Goal: Information Seeking & Learning: Learn about a topic

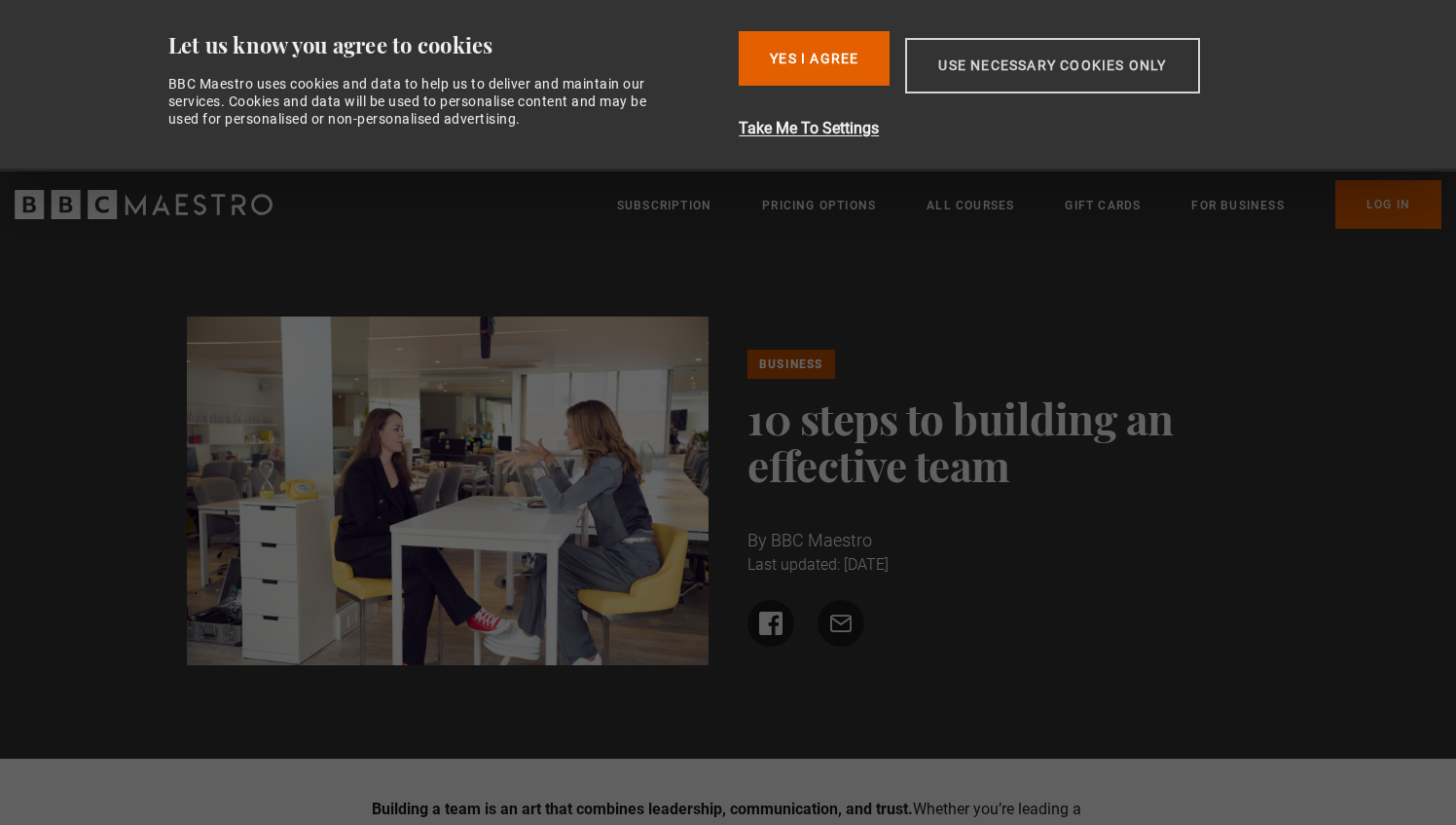
click at [1027, 68] on button "Use necessary cookies only" at bounding box center [1052, 66] width 294 height 55
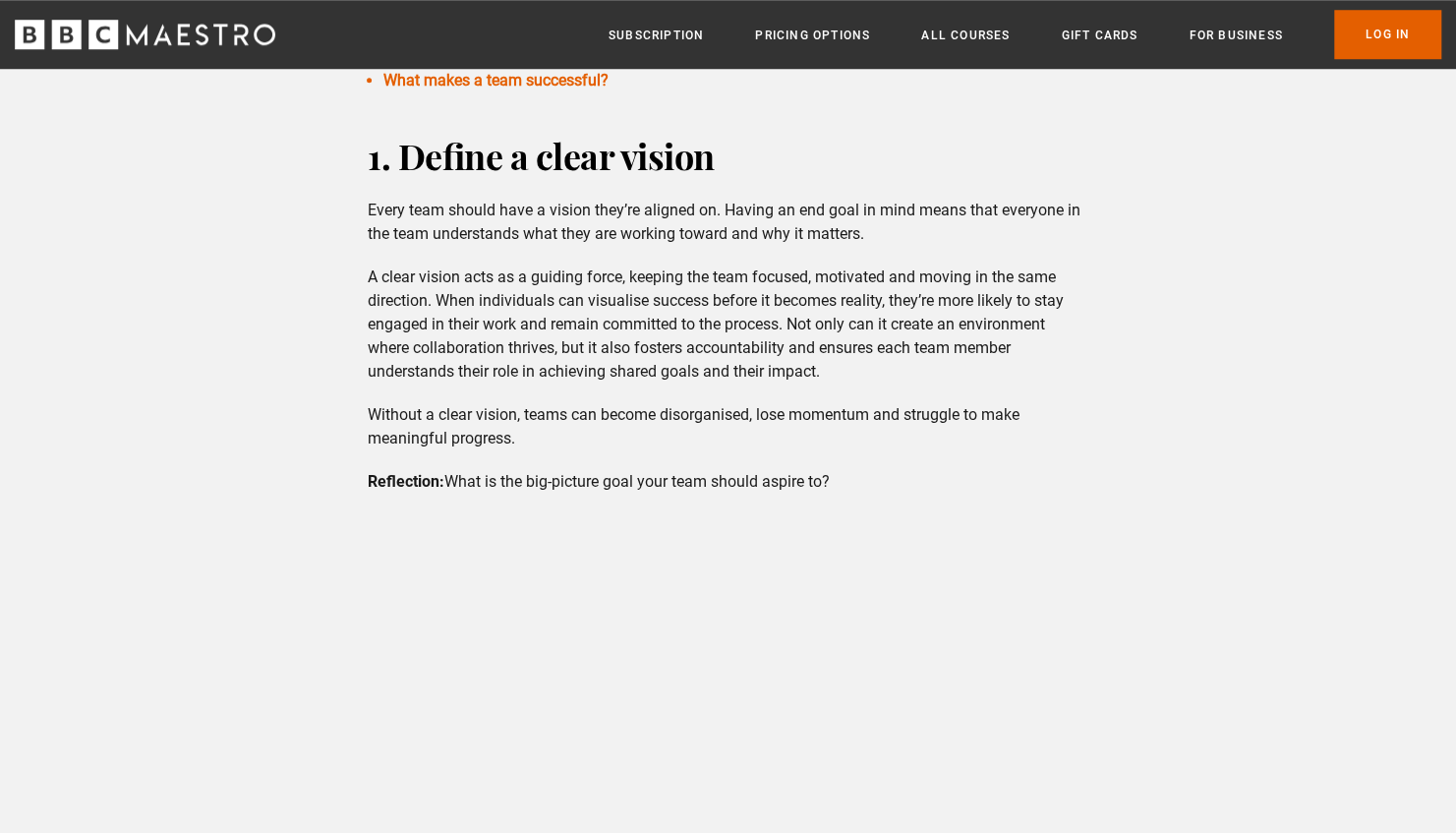
scroll to position [1003, 0]
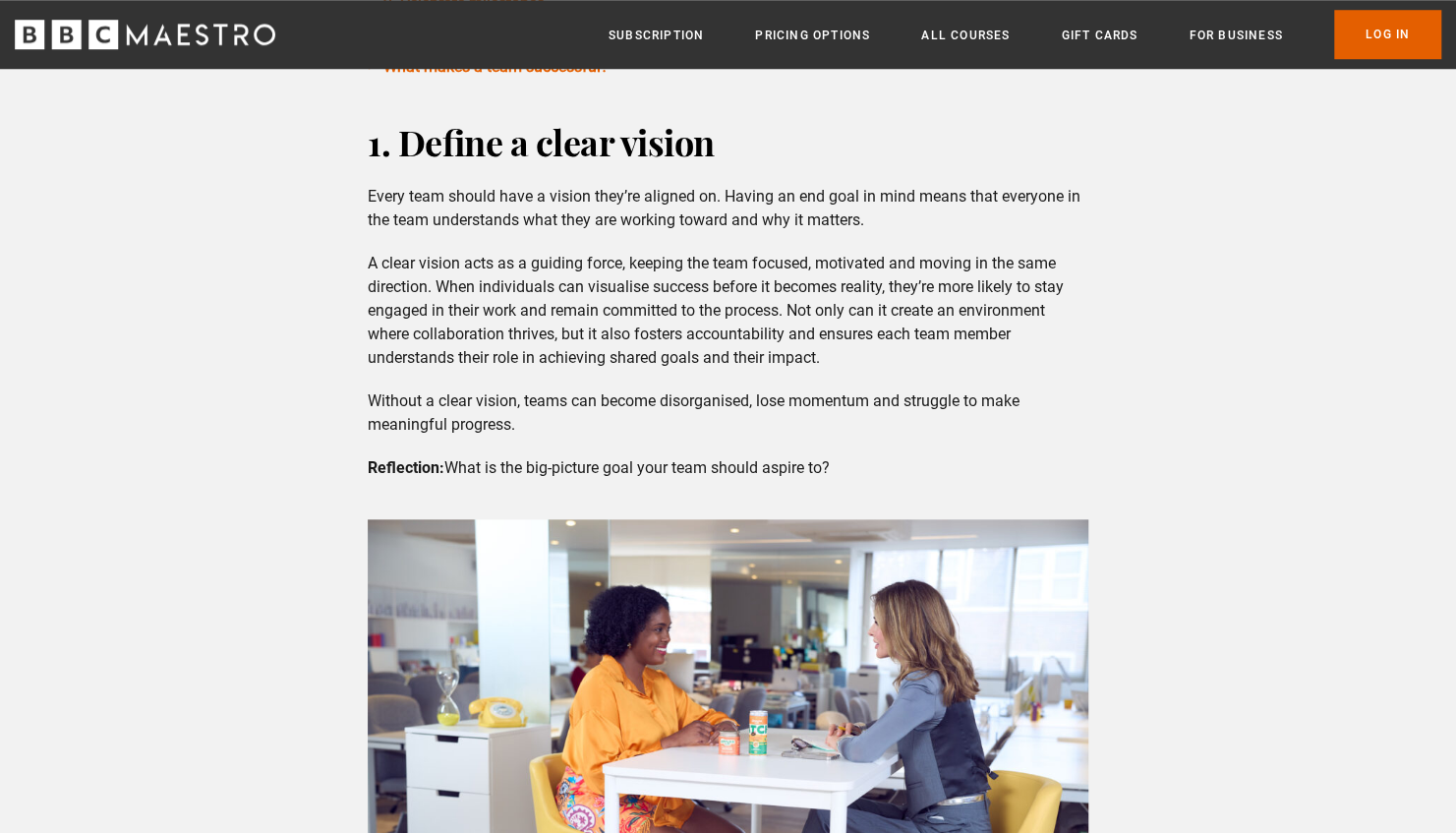
click at [939, 437] on div "1. Define a clear vision Every team should have a vision they’re aligned on. Ha…" at bounding box center [728, 299] width 752 height 362
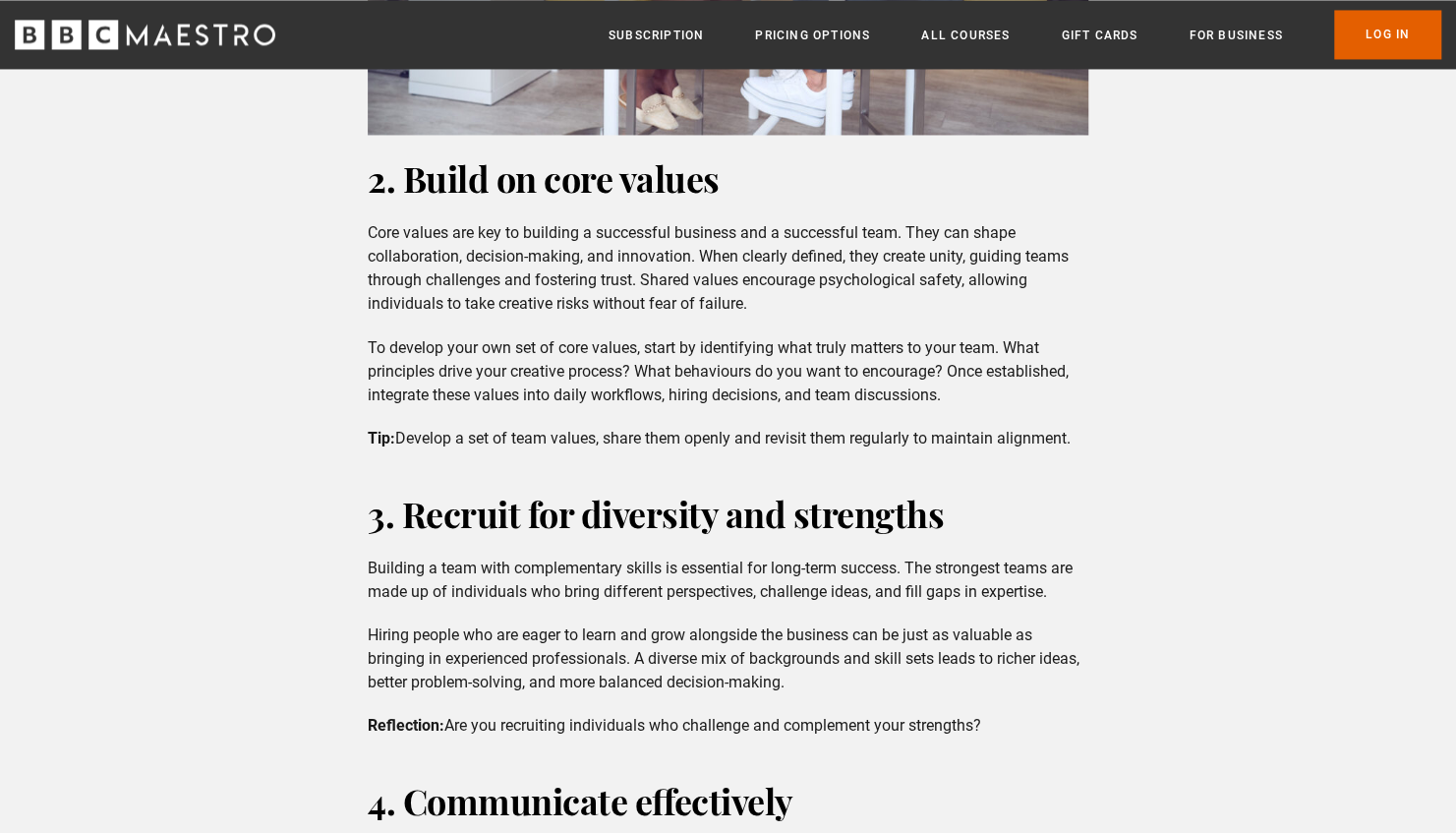
scroll to position [1870, 0]
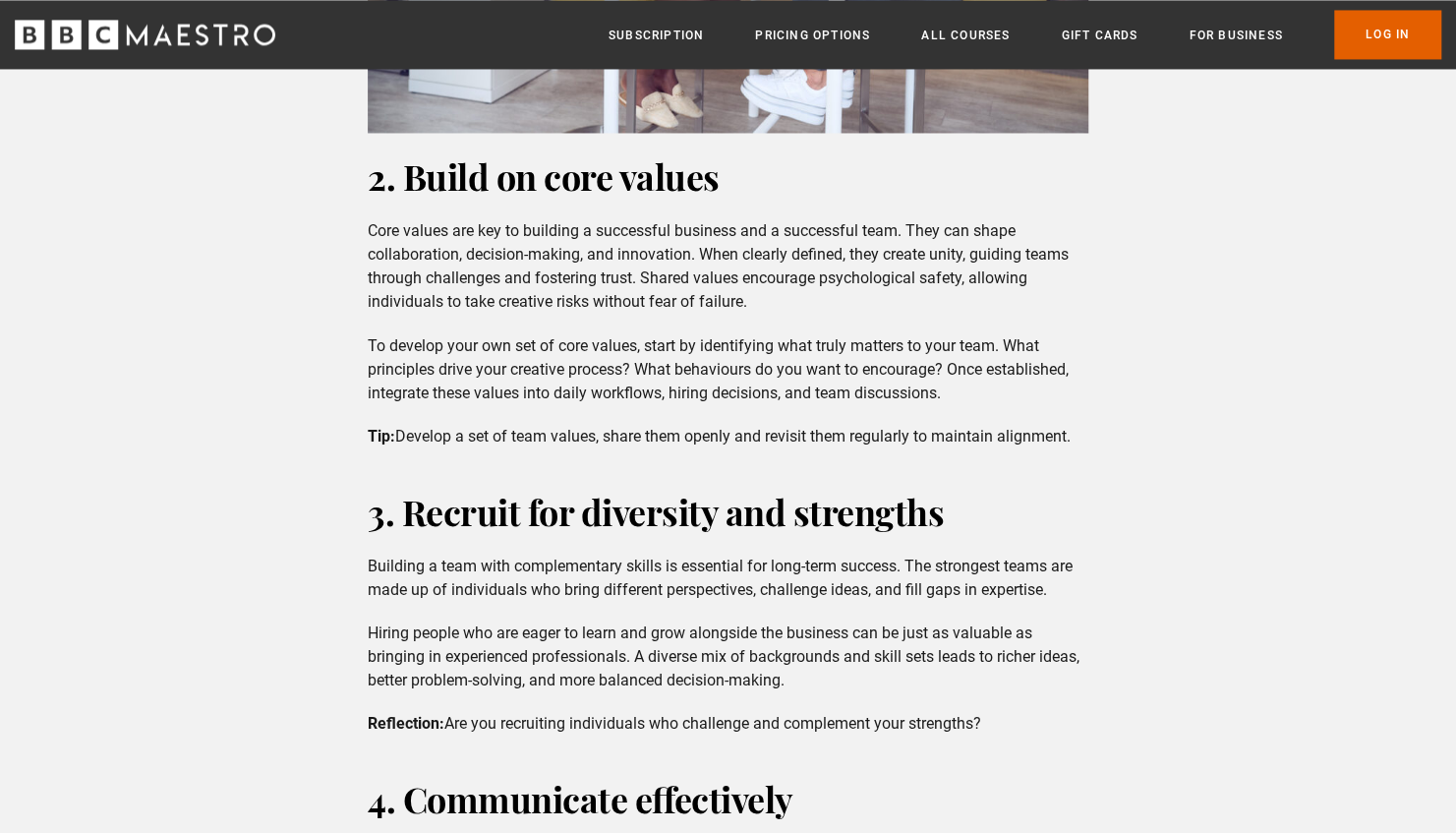
click at [939, 437] on p "Tip: Develop a set of team values, share them openly and revisit them regularly…" at bounding box center [728, 435] width 721 height 24
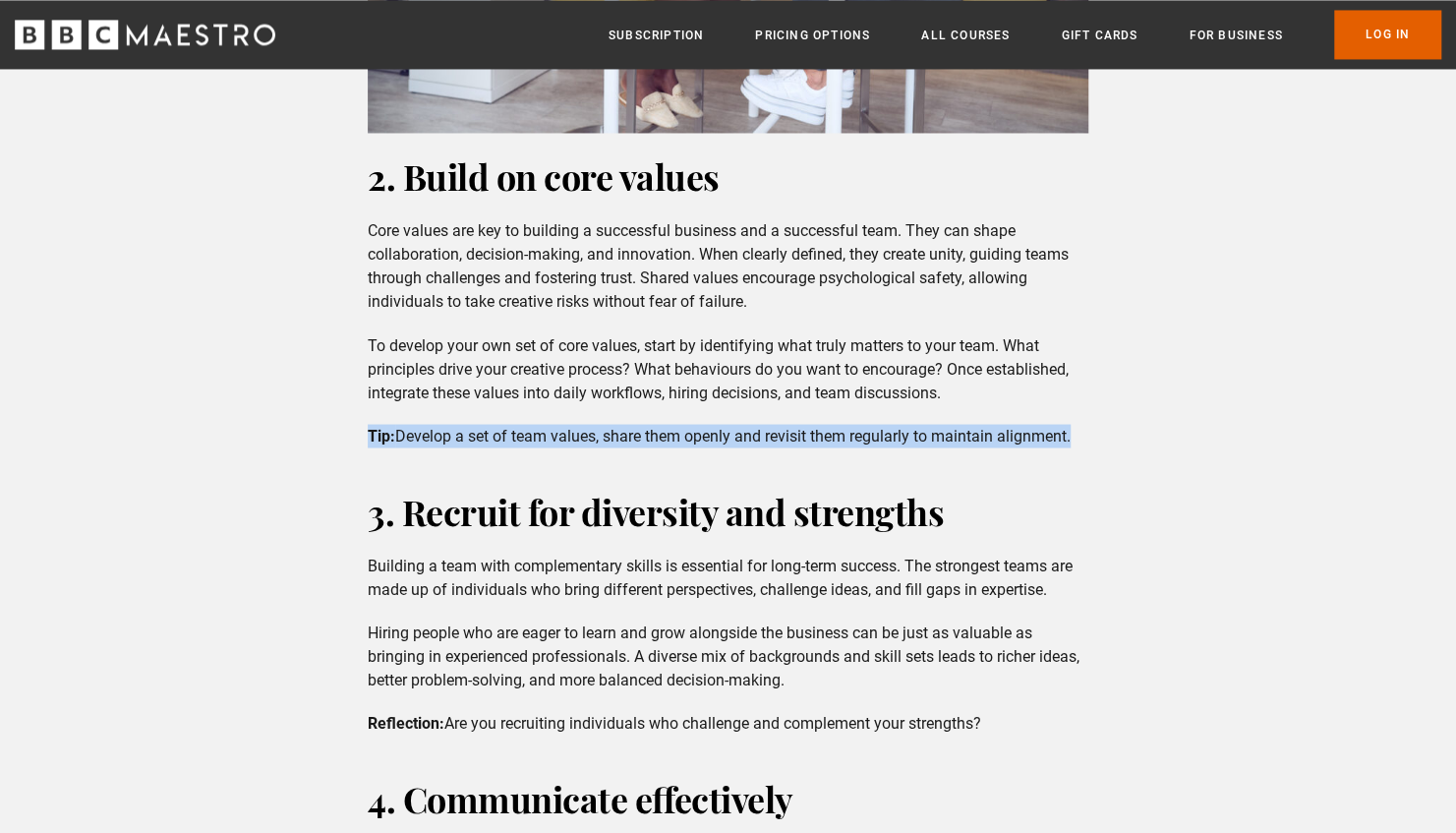
click at [939, 437] on p "Tip: Develop a set of team values, share them openly and revisit them regularly…" at bounding box center [728, 435] width 721 height 24
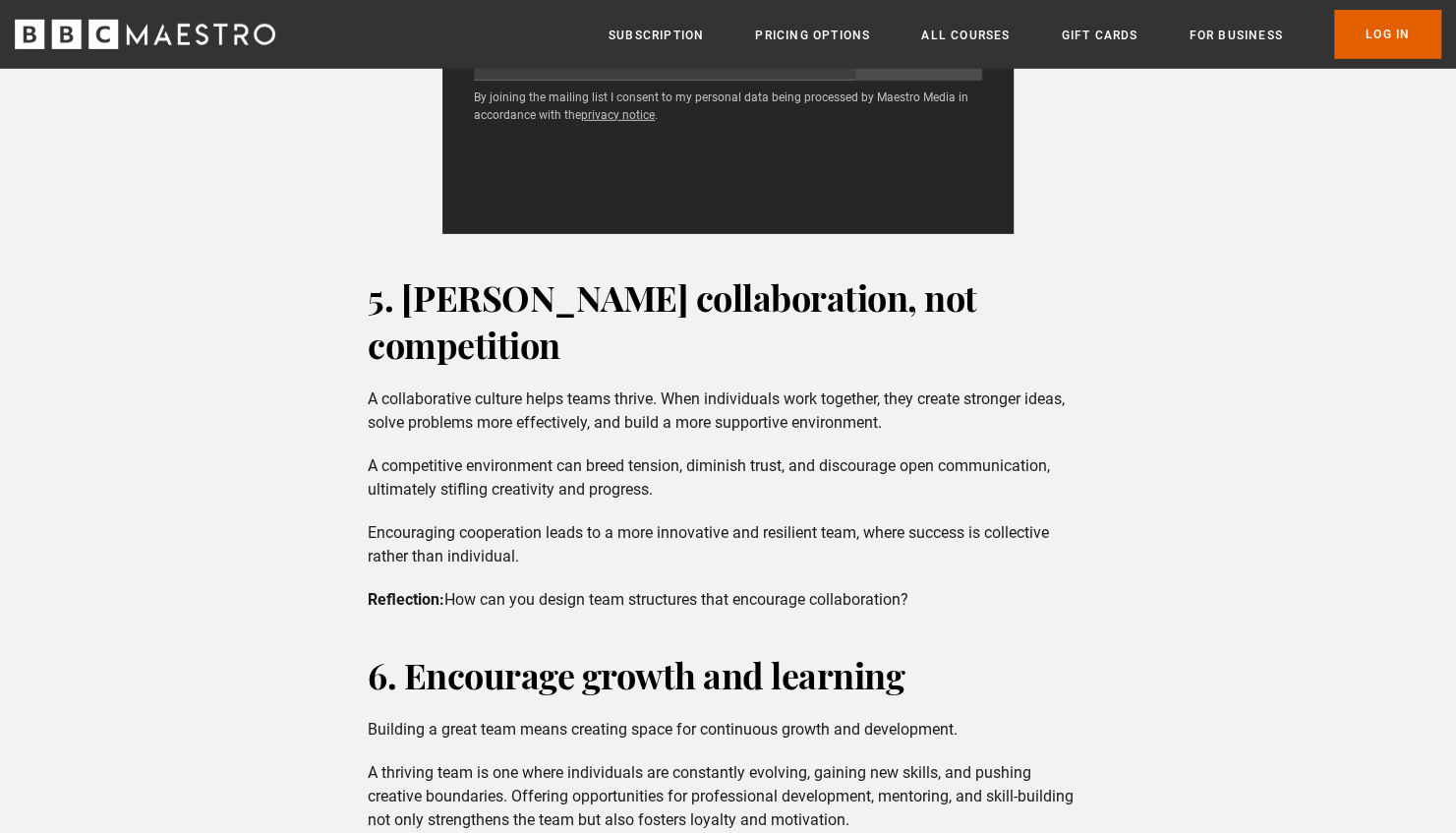
scroll to position [3548, 0]
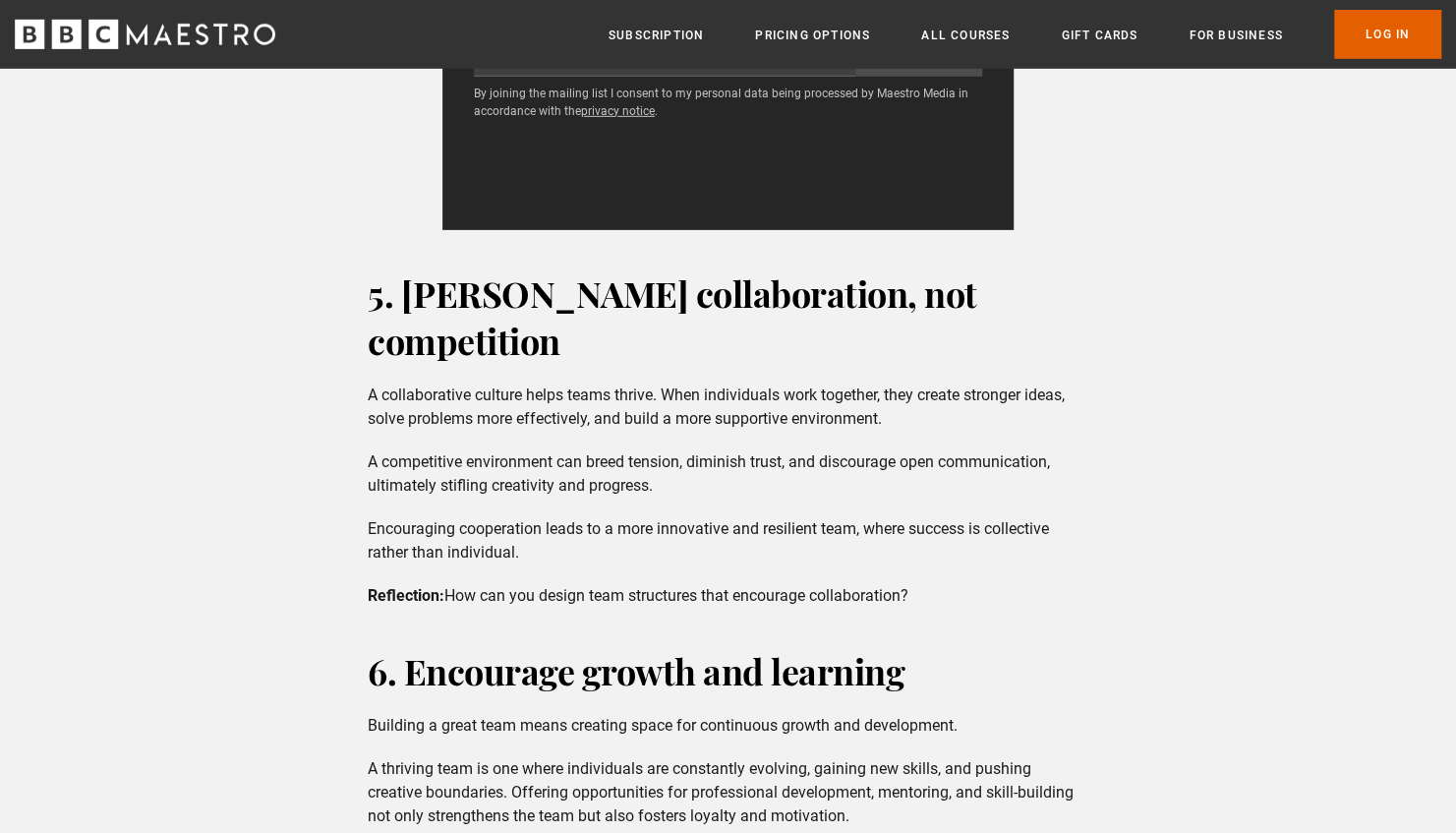
click at [939, 450] on p "A competitive environment can breed tension, diminish trust, and discourage ope…" at bounding box center [728, 473] width 721 height 47
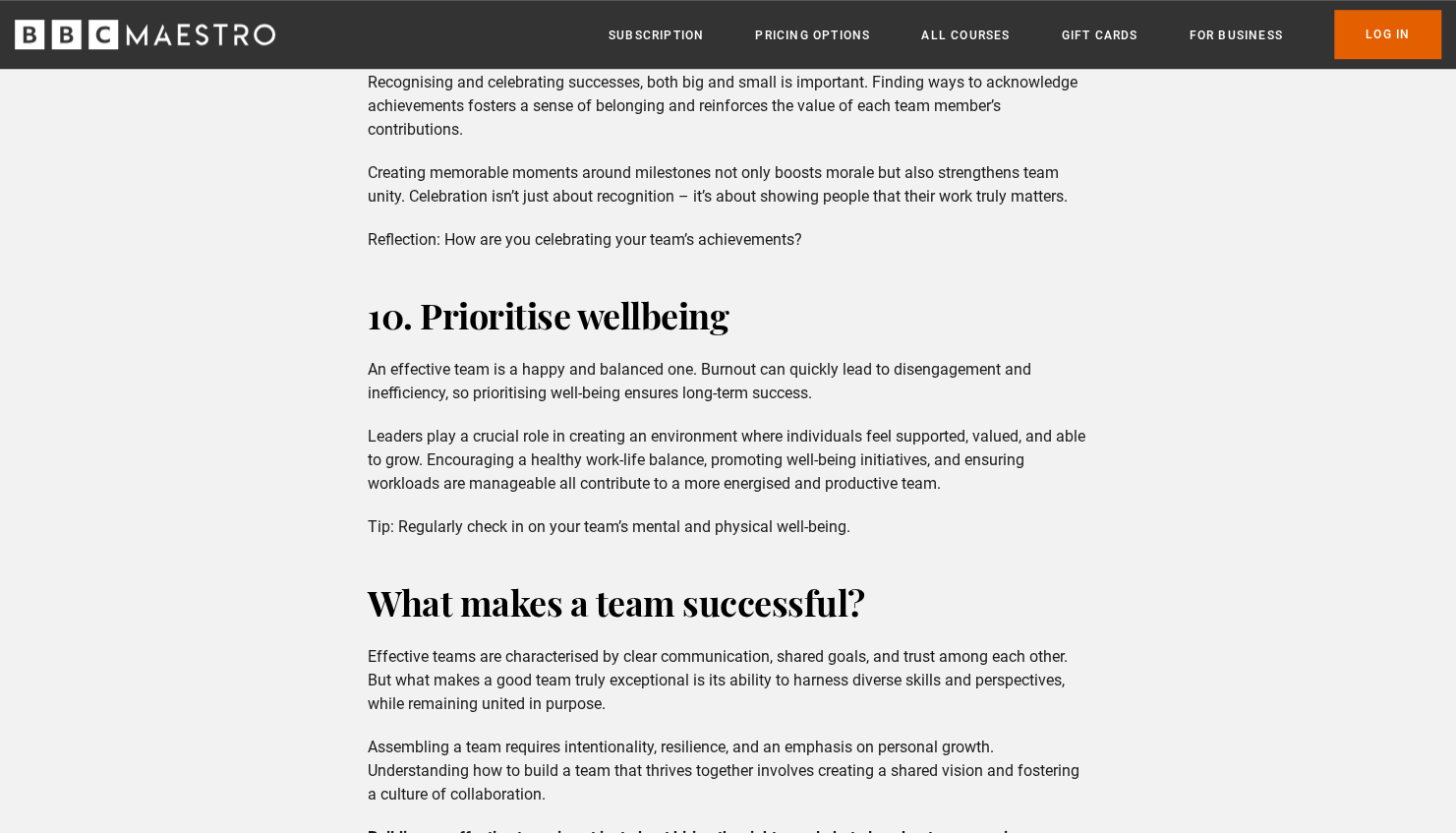
scroll to position [5231, 0]
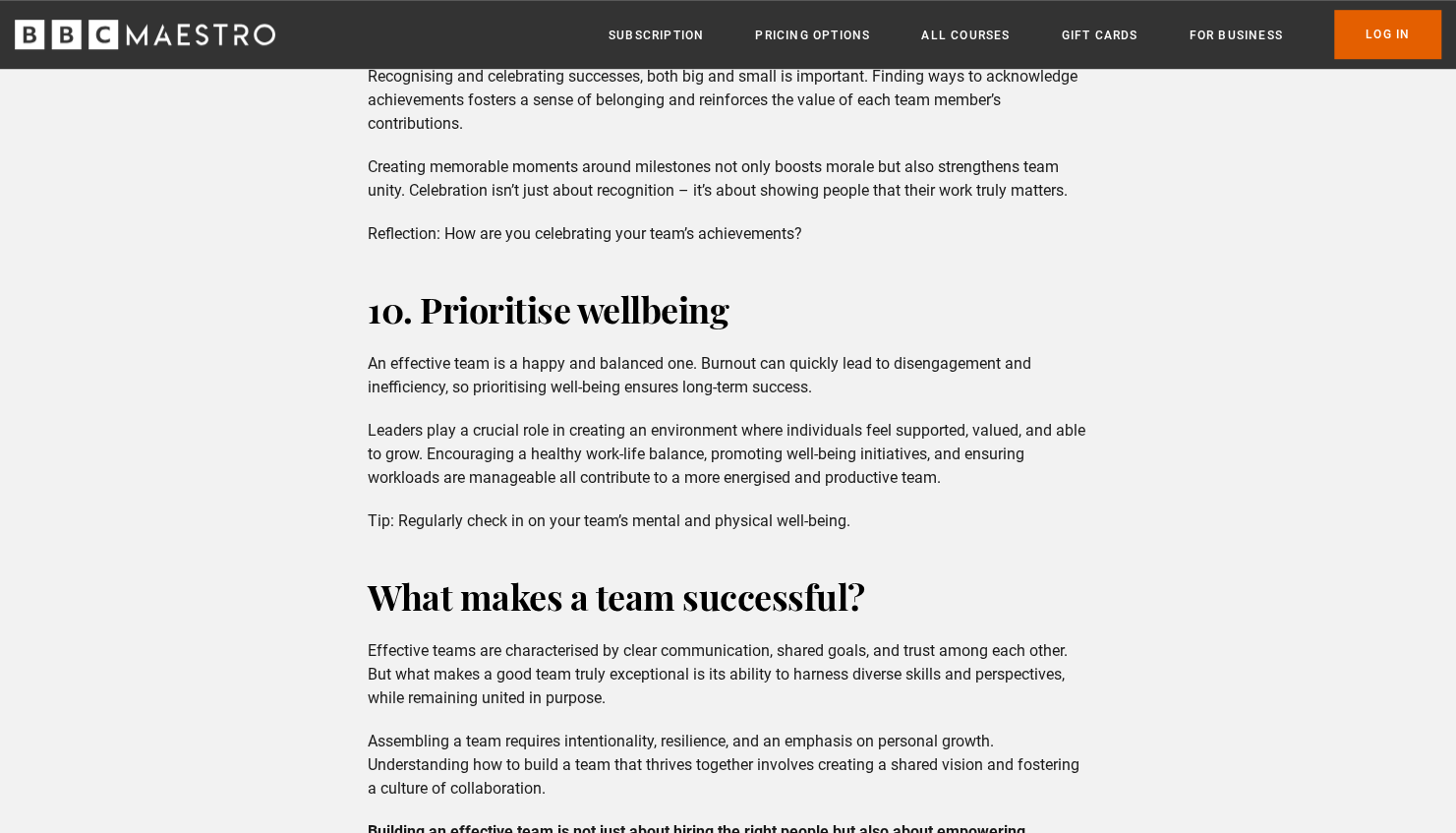
click at [939, 437] on p "Leaders play a crucial role in creating an environment where individuals feel s…" at bounding box center [728, 453] width 721 height 71
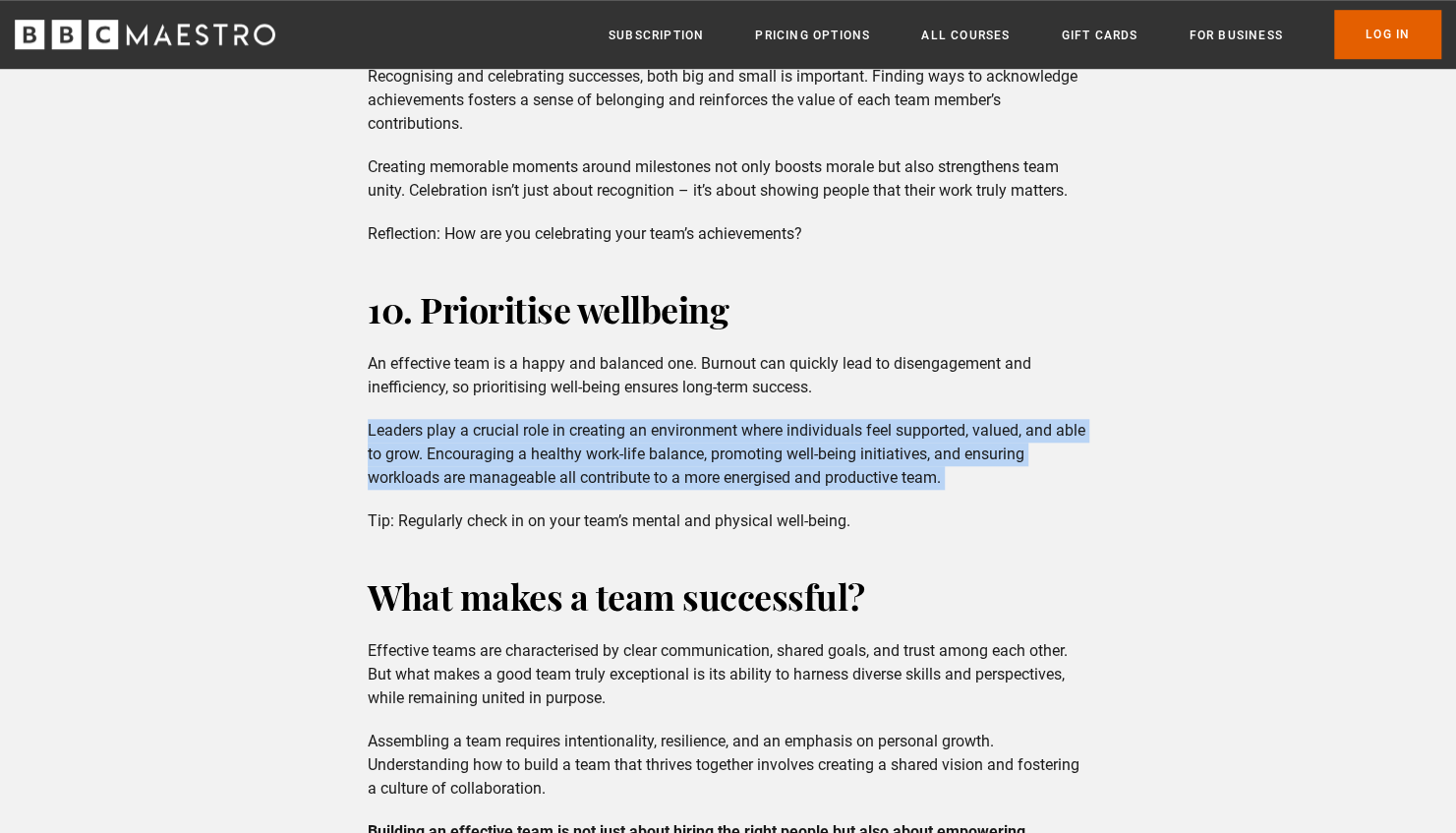
click at [939, 437] on p "Leaders play a crucial role in creating an environment where individuals feel s…" at bounding box center [728, 453] width 721 height 71
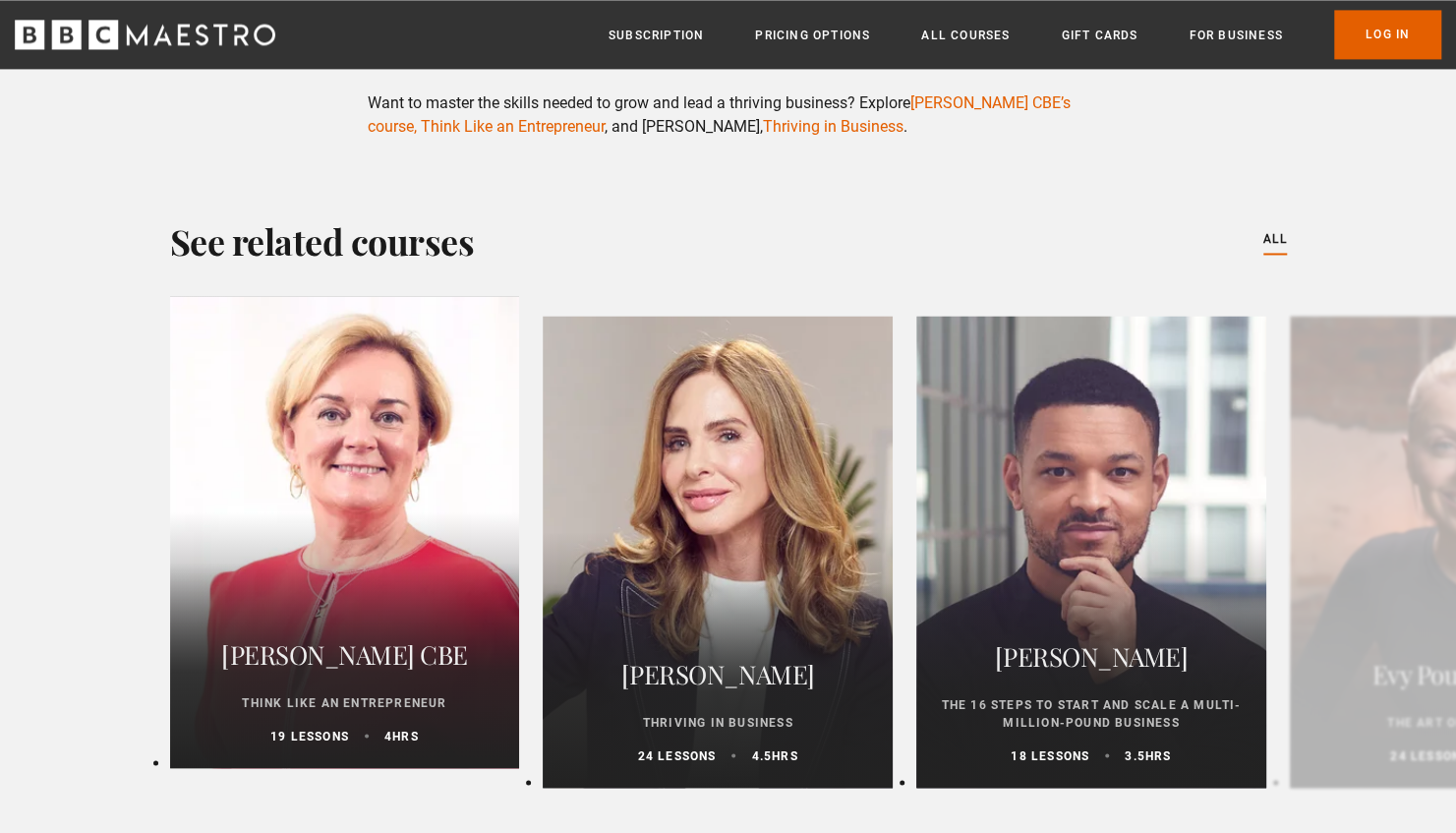
scroll to position [6053, 0]
